Goal: Check status

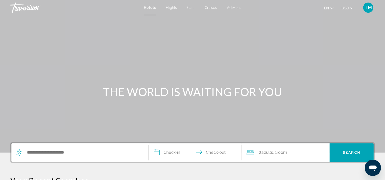
click at [367, 11] on div "TM" at bounding box center [368, 8] width 10 height 10
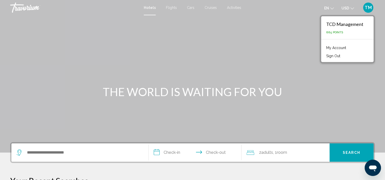
click at [334, 46] on link "My Account" at bounding box center [335, 47] width 25 height 7
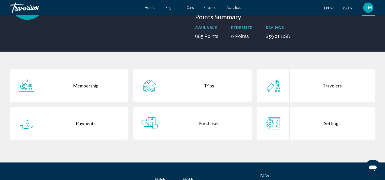
scroll to position [76, 0]
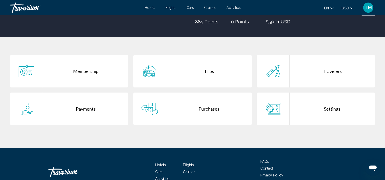
click at [203, 114] on div "Purchases" at bounding box center [208, 109] width 85 height 33
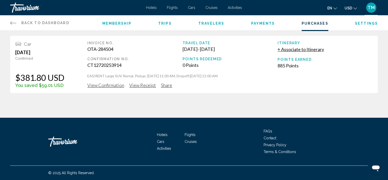
drag, startPoint x: 125, startPoint y: 67, endPoint x: 84, endPoint y: 65, distance: 40.2
click at [84, 65] on div "Car [DATE] Confirmed $381.80 USD You saved $59.01 USD Invoice No. OTA-284504 Co…" at bounding box center [194, 64] width 368 height 57
copy div "CT12720253914"
click at [106, 84] on span "View Confirmation" at bounding box center [105, 85] width 37 height 6
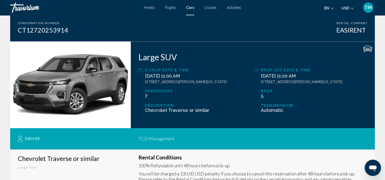
scroll to position [76, 0]
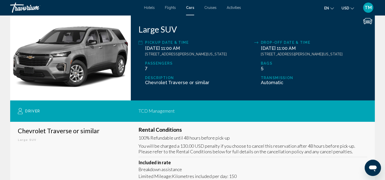
drag, startPoint x: 144, startPoint y: 47, endPoint x: 233, endPoint y: 52, distance: 88.6
click at [233, 52] on div "Pickup Date & Time [DATE] 11:00 AM [STREET_ADDRESS][PERSON_NAME][US_STATE]" at bounding box center [194, 47] width 113 height 17
click at [149, 39] on div "Pickup Date & Time" at bounding box center [198, 42] width 106 height 6
drag, startPoint x: 145, startPoint y: 42, endPoint x: 237, endPoint y: 52, distance: 92.1
click at [237, 52] on div "Pickup Date & Time [DATE] 11:00 AM [STREET_ADDRESS][PERSON_NAME][US_STATE]" at bounding box center [194, 47] width 113 height 17
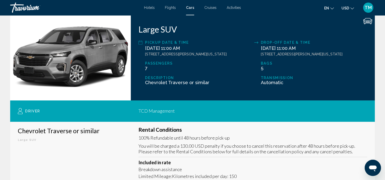
copy div "Pickup Date & Time [DATE] 11:00 AM [STREET_ADDRESS][PERSON_NAME][US_STATE]"
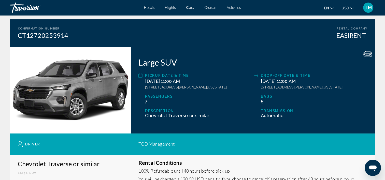
scroll to position [51, 0]
